Goal: Task Accomplishment & Management: Use online tool/utility

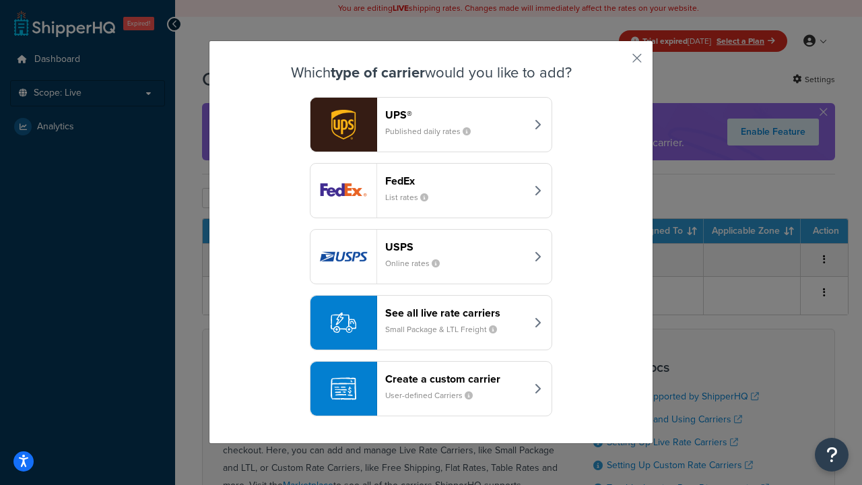
click at [431, 389] on div "Create a custom carrier User-defined Carriers" at bounding box center [455, 389] width 141 height 32
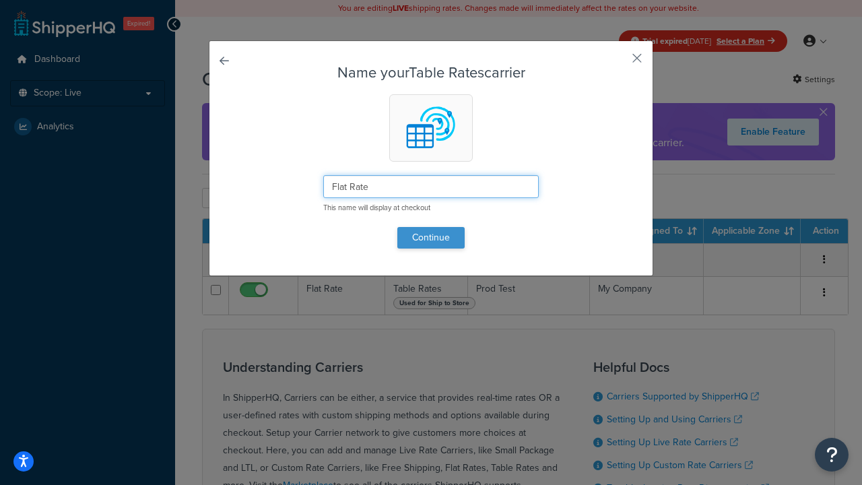
type input "Flat Rate"
click at [431, 237] on button "Continue" at bounding box center [430, 238] width 67 height 22
